Goal: Share content

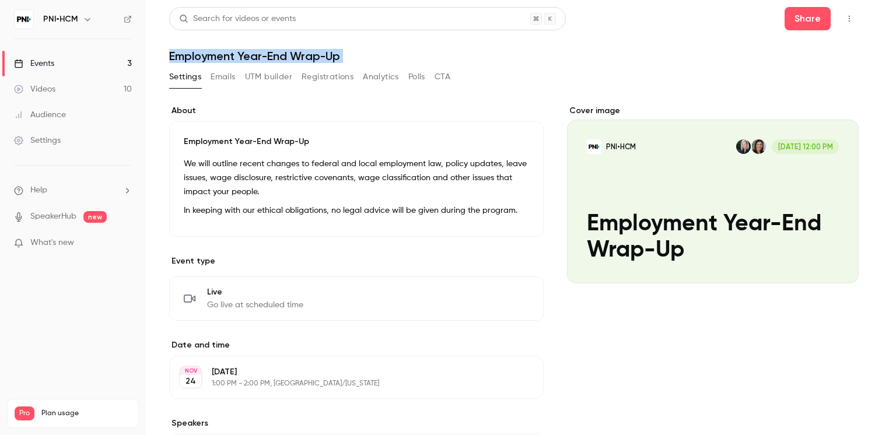
click at [26, 60] on div "Events" at bounding box center [34, 64] width 40 height 12
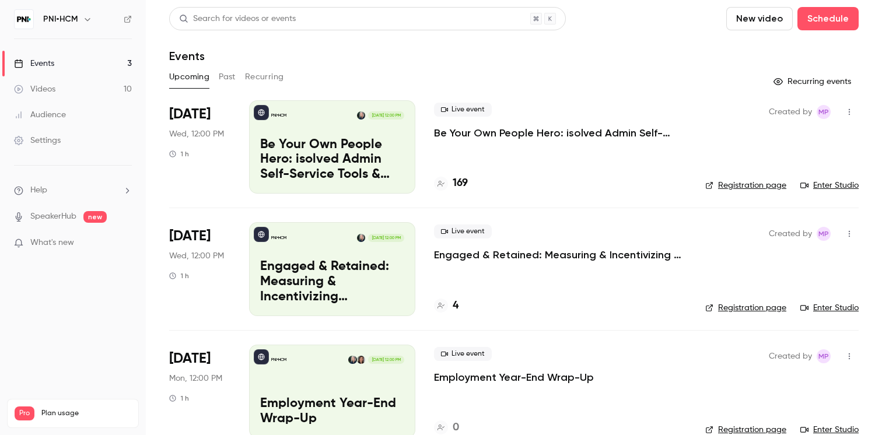
scroll to position [24, 0]
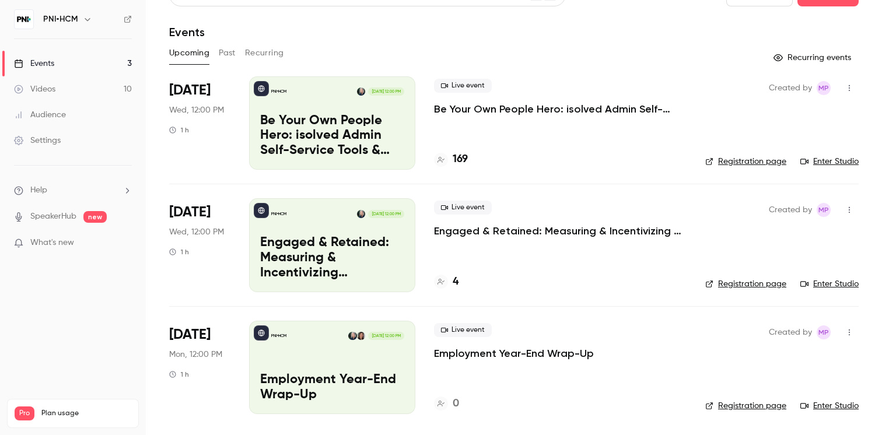
click at [850, 85] on icon "button" at bounding box center [849, 88] width 9 height 8
click at [796, 148] on div "Invite to Studio" at bounding box center [804, 148] width 89 height 12
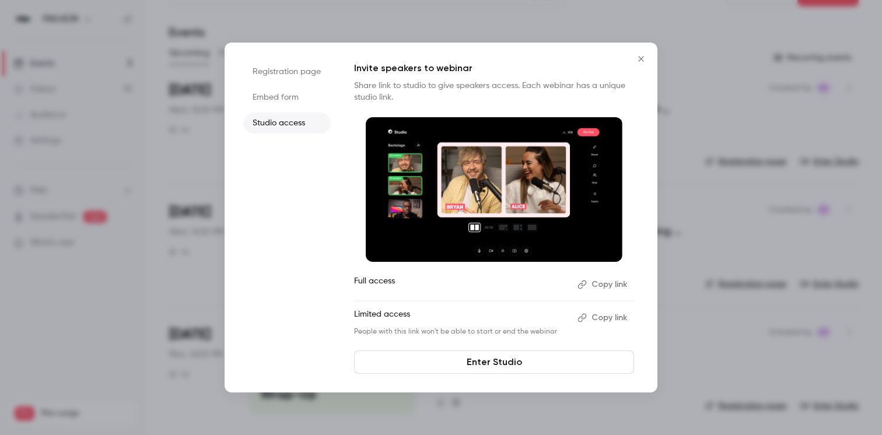
click at [604, 278] on button "Copy link" at bounding box center [603, 284] width 61 height 19
